Goal: Navigation & Orientation: Understand site structure

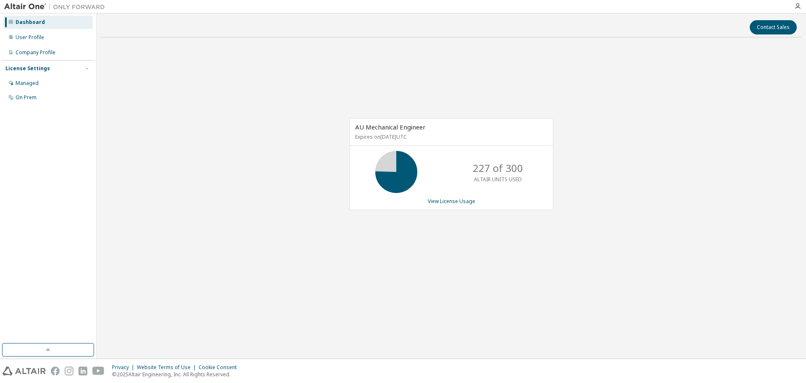
click at [566, 79] on div "AU Mechanical Engineer Expires on [DATE] UTC 227 of 300 ALTAIR UNITS USED View …" at bounding box center [451, 168] width 701 height 249
